Goal: Submit feedback/report problem

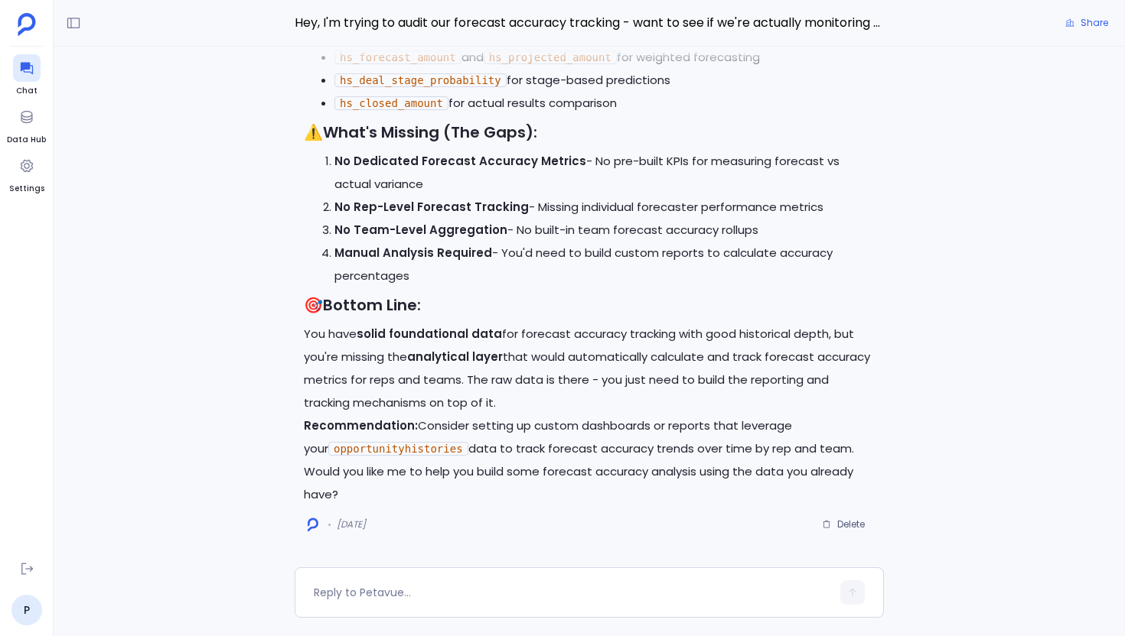
scroll to position [-519, 0]
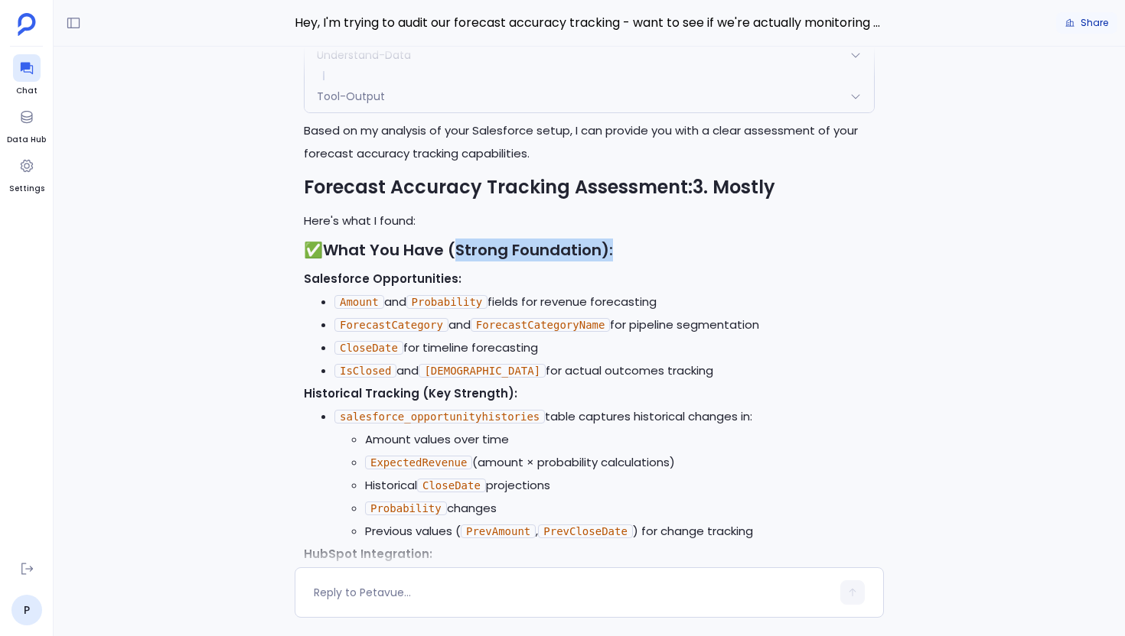
click at [1086, 13] on button "Share" at bounding box center [1086, 22] width 61 height 21
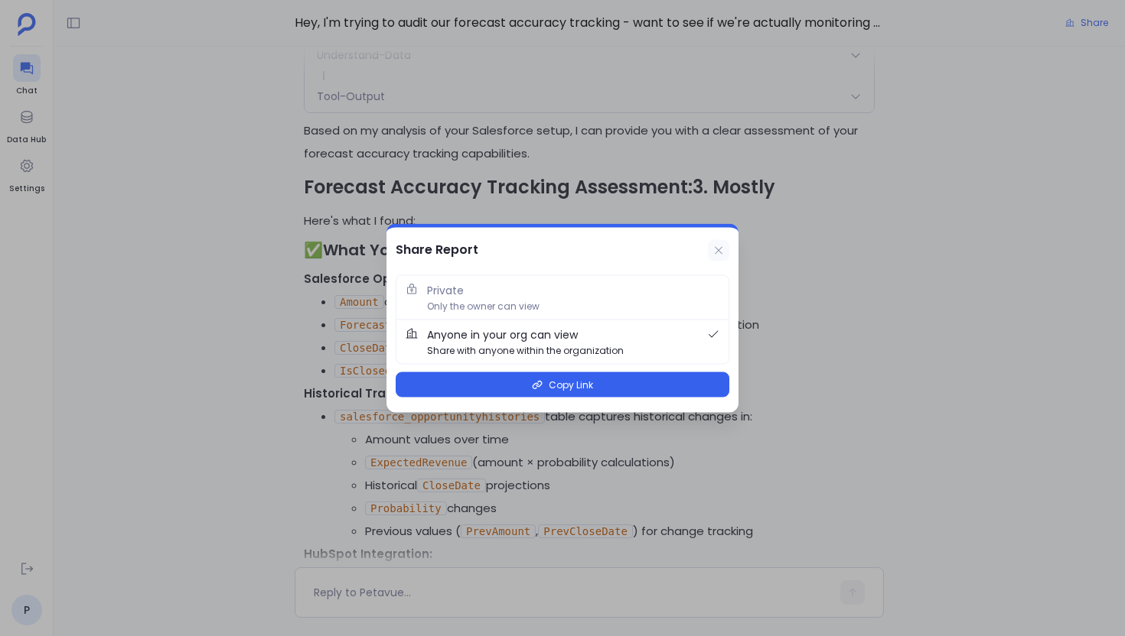
click at [721, 248] on icon at bounding box center [719, 250] width 8 height 8
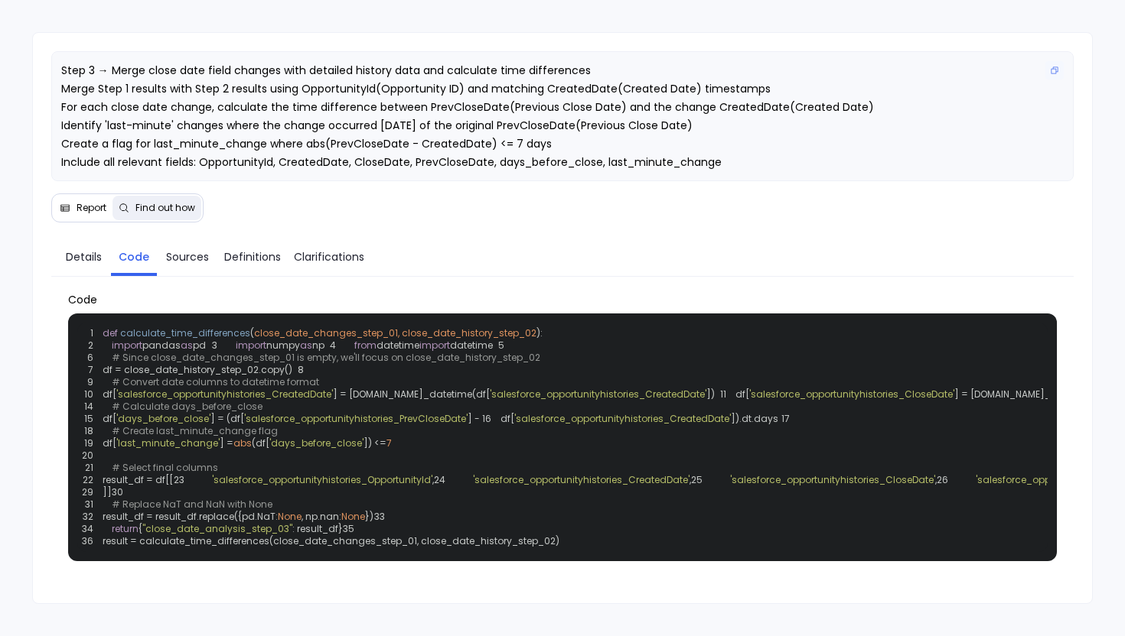
scroll to position [53, 0]
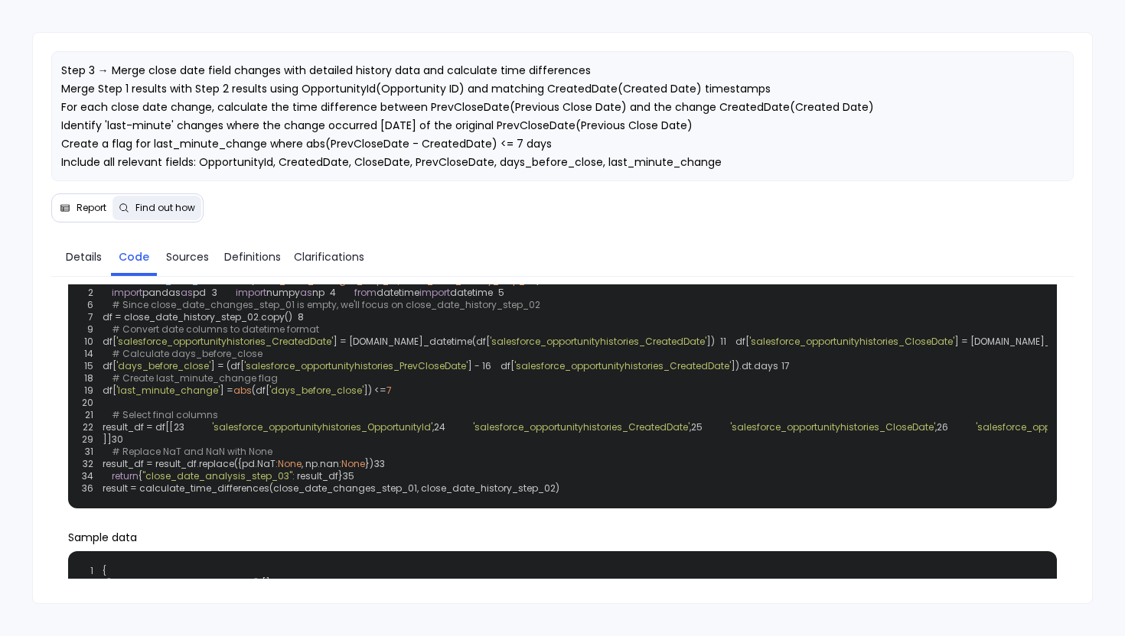
click at [76, 207] on span "Report" at bounding box center [91, 208] width 30 height 12
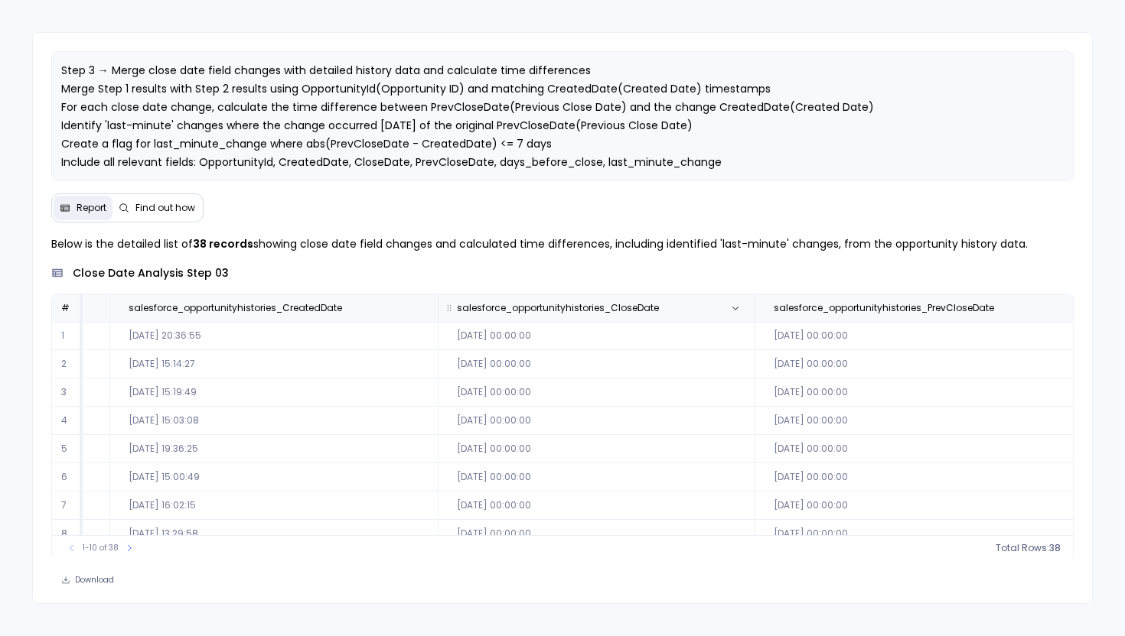
scroll to position [0, 0]
